Goal: Book appointment/travel/reservation

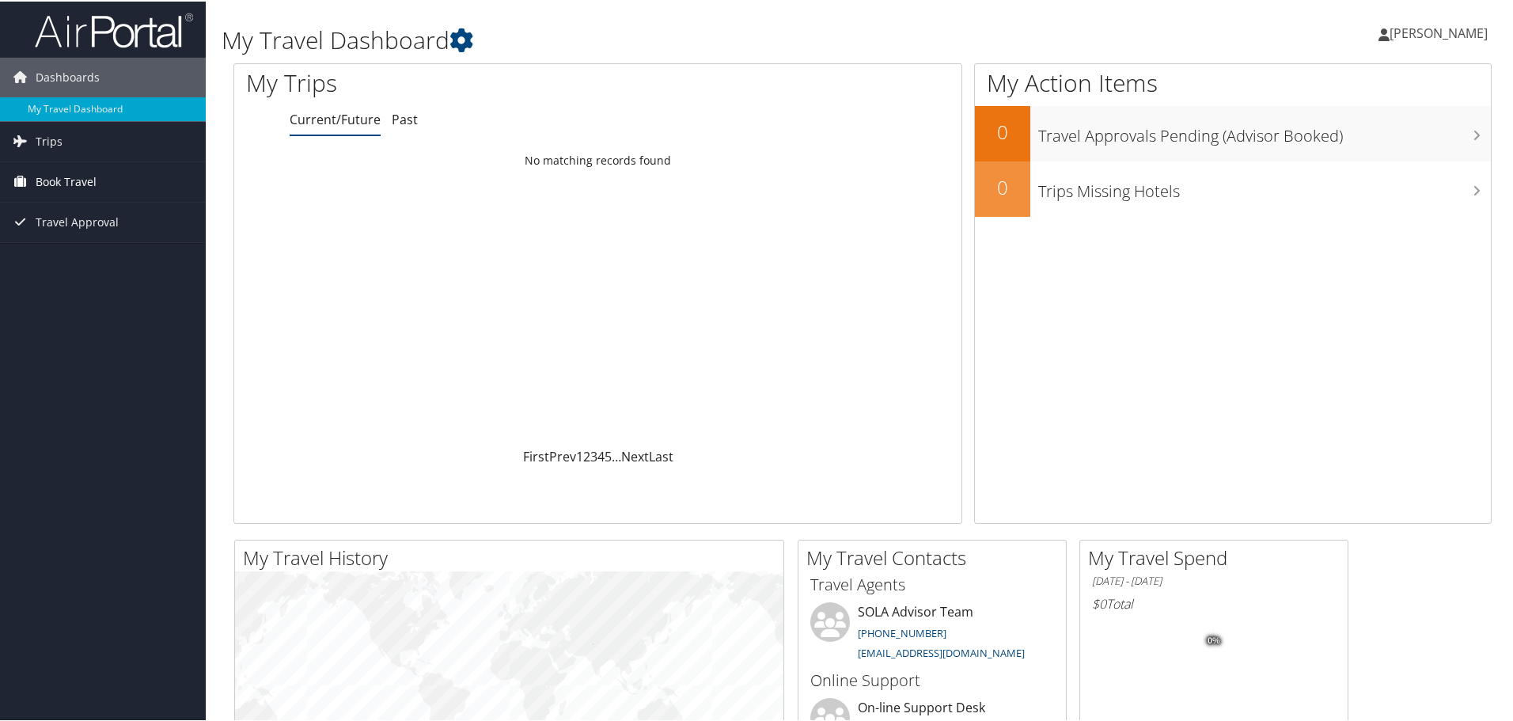
click at [63, 169] on span "Book Travel" at bounding box center [66, 181] width 61 height 40
click at [52, 145] on span "Trips" at bounding box center [49, 140] width 27 height 40
click at [66, 177] on link "Current/Future Trips" at bounding box center [103, 172] width 206 height 24
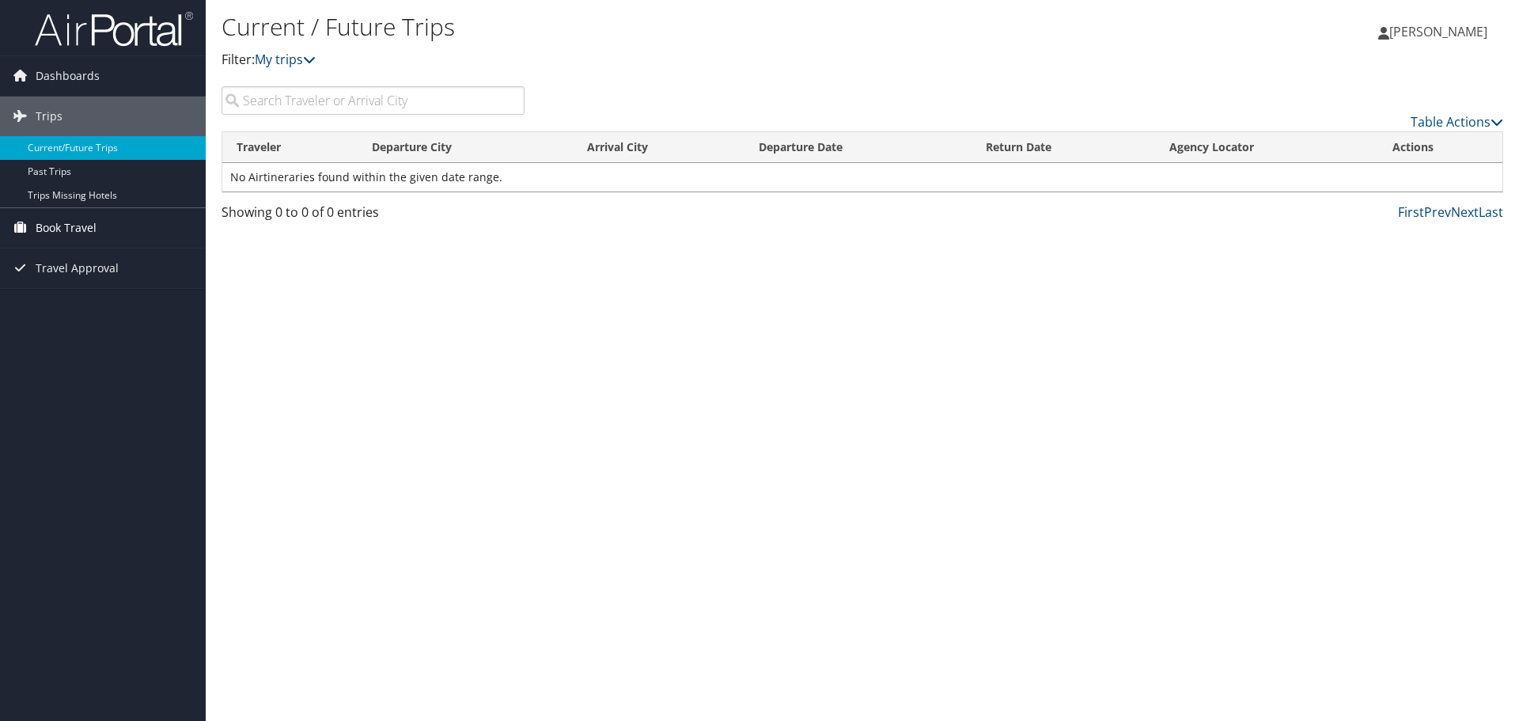
click at [112, 225] on link "Book Travel" at bounding box center [103, 228] width 206 height 40
click at [138, 282] on link "Book/Manage Online Trips" at bounding box center [103, 283] width 206 height 24
